Goal: Transaction & Acquisition: Purchase product/service

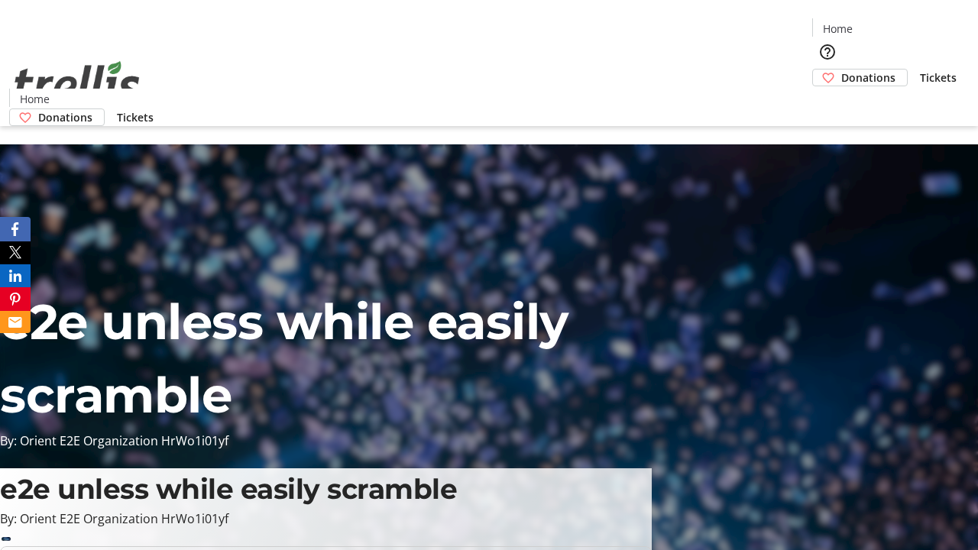
click at [841, 69] on span "Donations" at bounding box center [868, 77] width 54 height 16
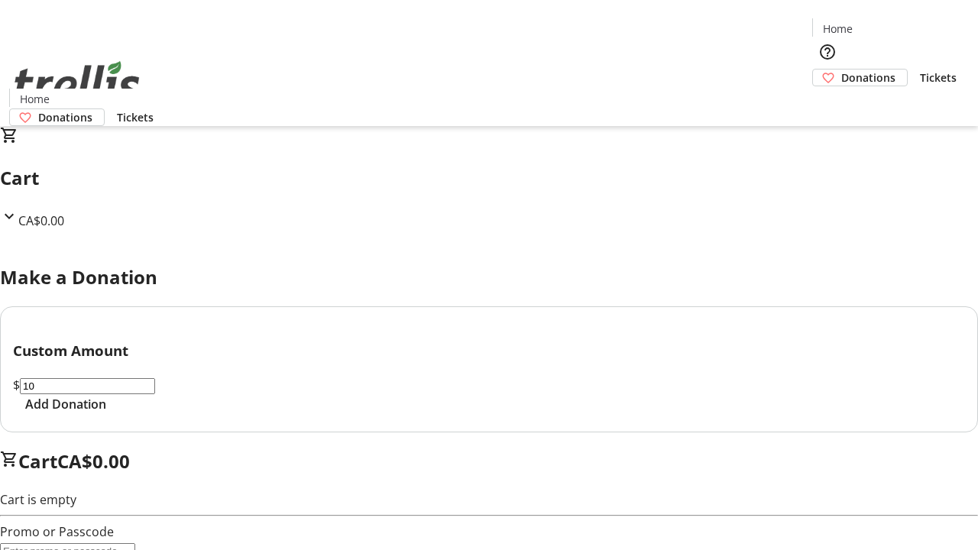
click at [106, 413] on span "Add Donation" at bounding box center [65, 404] width 81 height 18
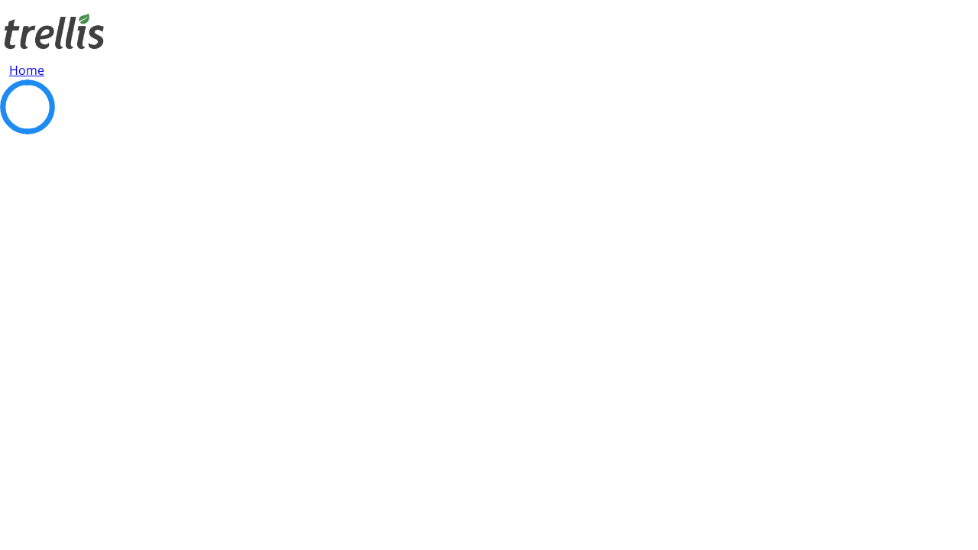
select select "CA"
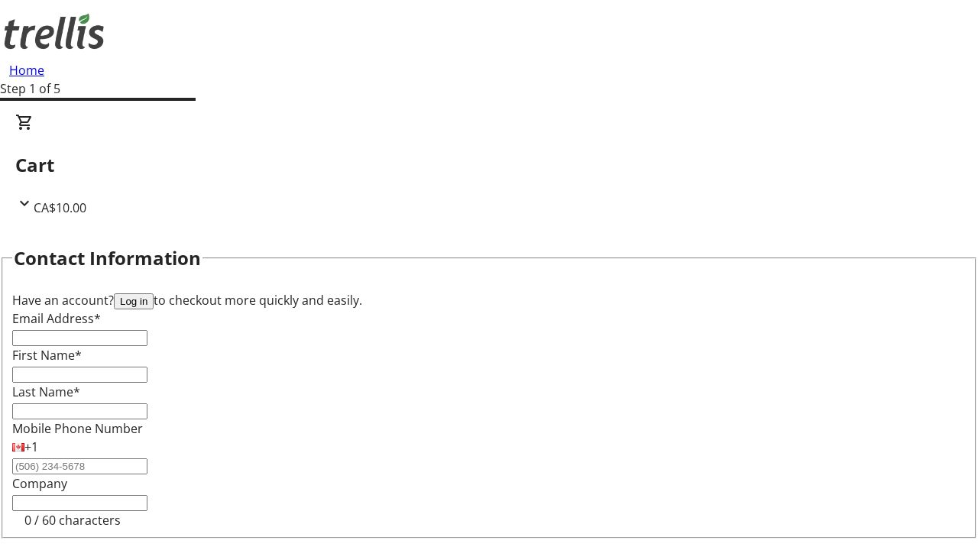
click at [153, 293] on button "Log in" at bounding box center [134, 301] width 40 height 16
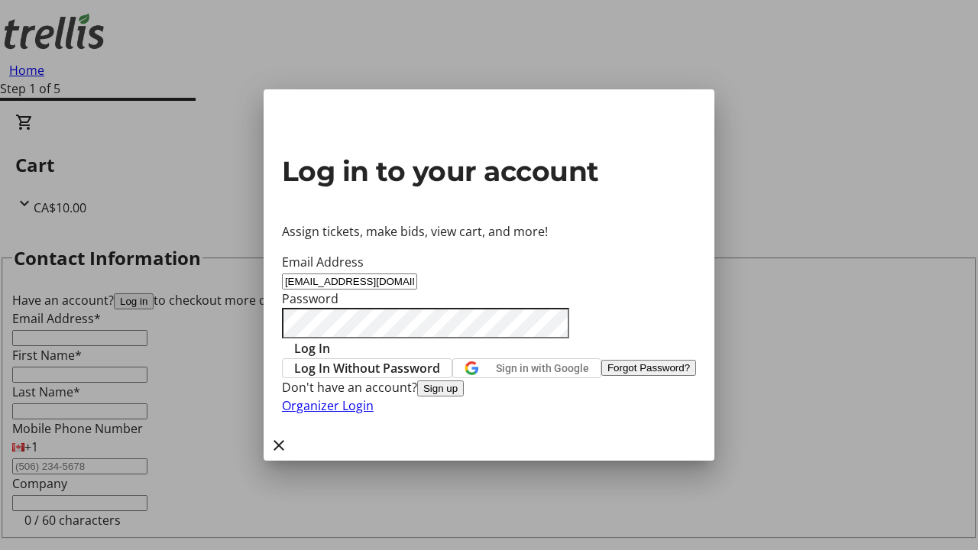
type input "[EMAIL_ADDRESS][DOMAIN_NAME]"
click at [330, 339] on span "Log In" at bounding box center [312, 348] width 36 height 18
